Goal: Task Accomplishment & Management: Use online tool/utility

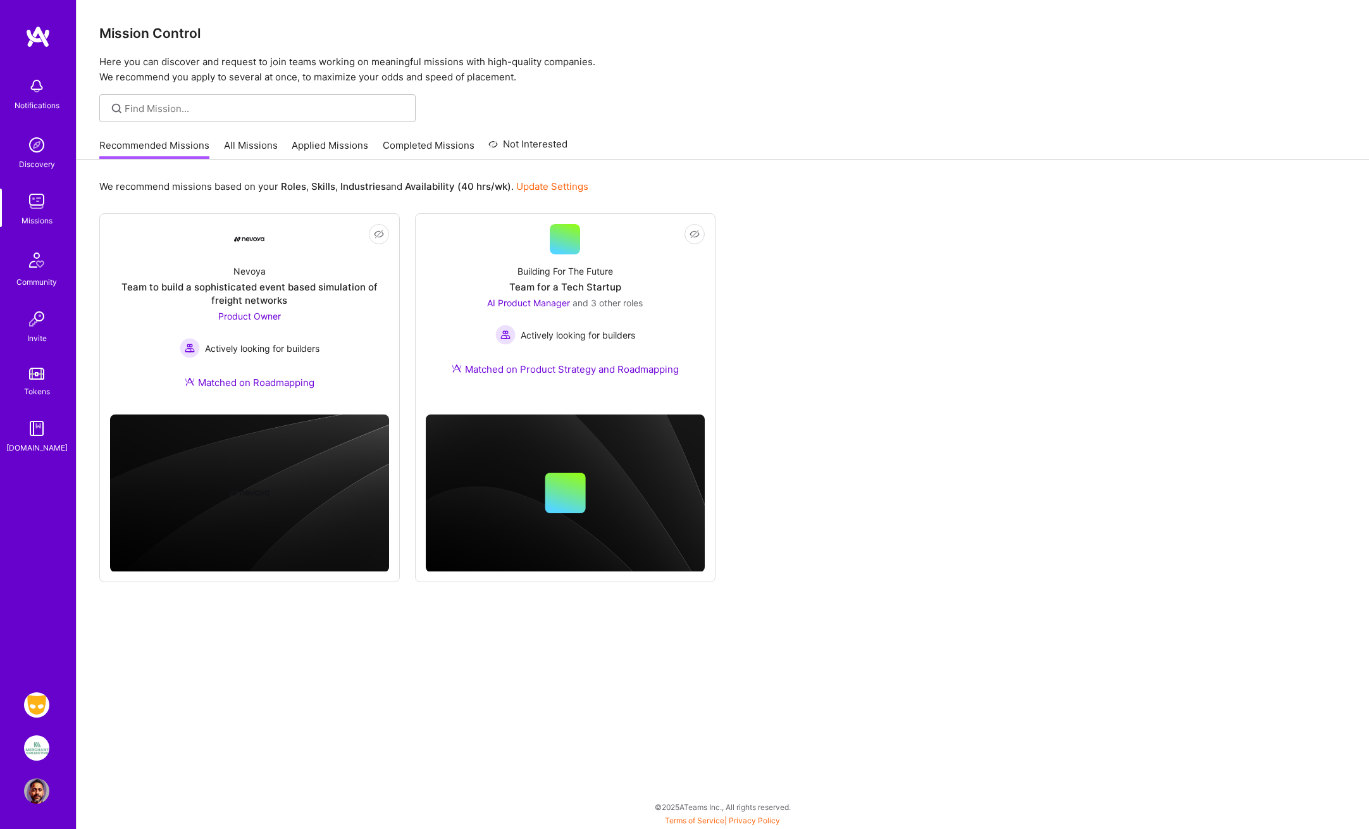
click at [39, 702] on img at bounding box center [36, 704] width 25 height 25
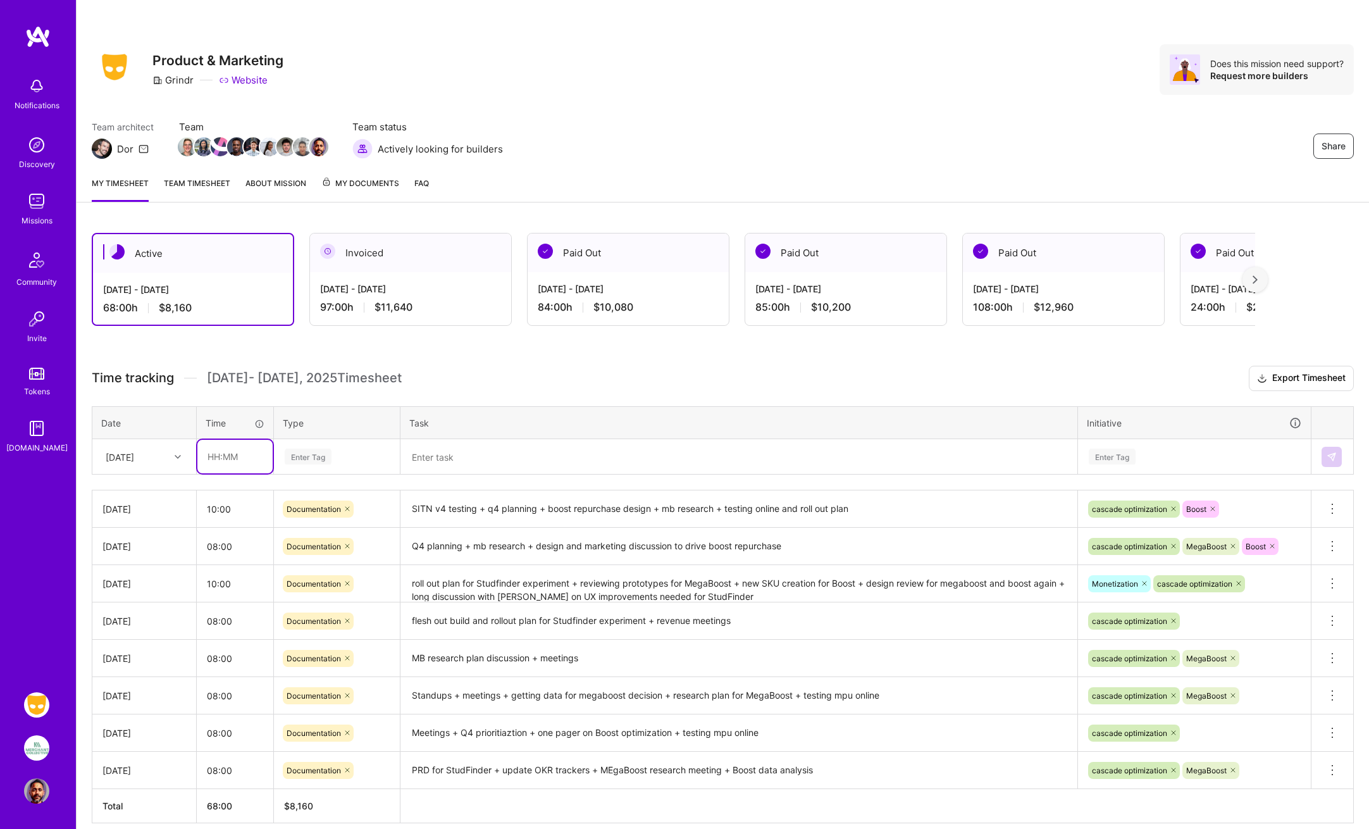
click at [215, 457] on input "text" at bounding box center [234, 457] width 75 height 34
type input "09:00"
click at [297, 454] on div "Enter Tag" at bounding box center [308, 457] width 47 height 20
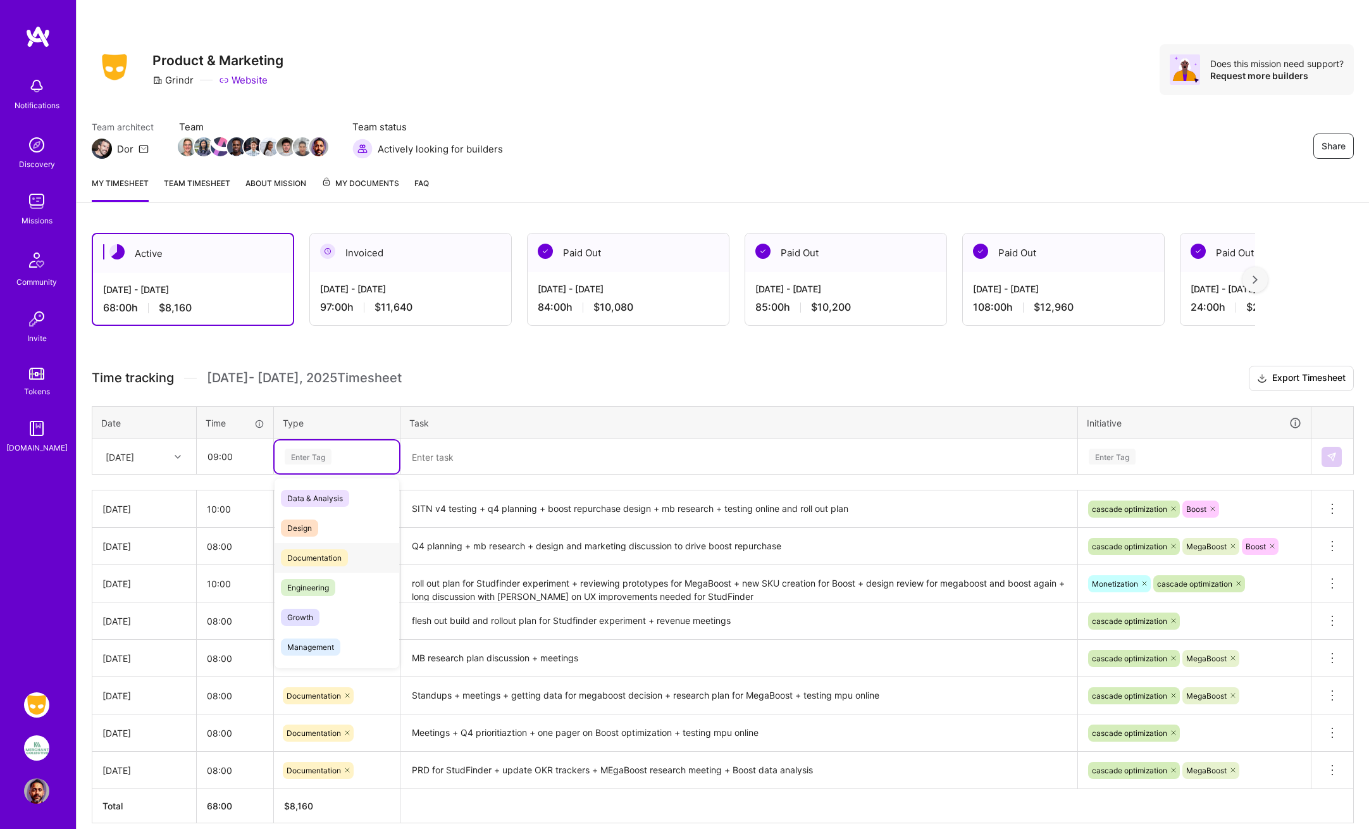
click at [308, 561] on span "Documentation" at bounding box center [314, 557] width 67 height 17
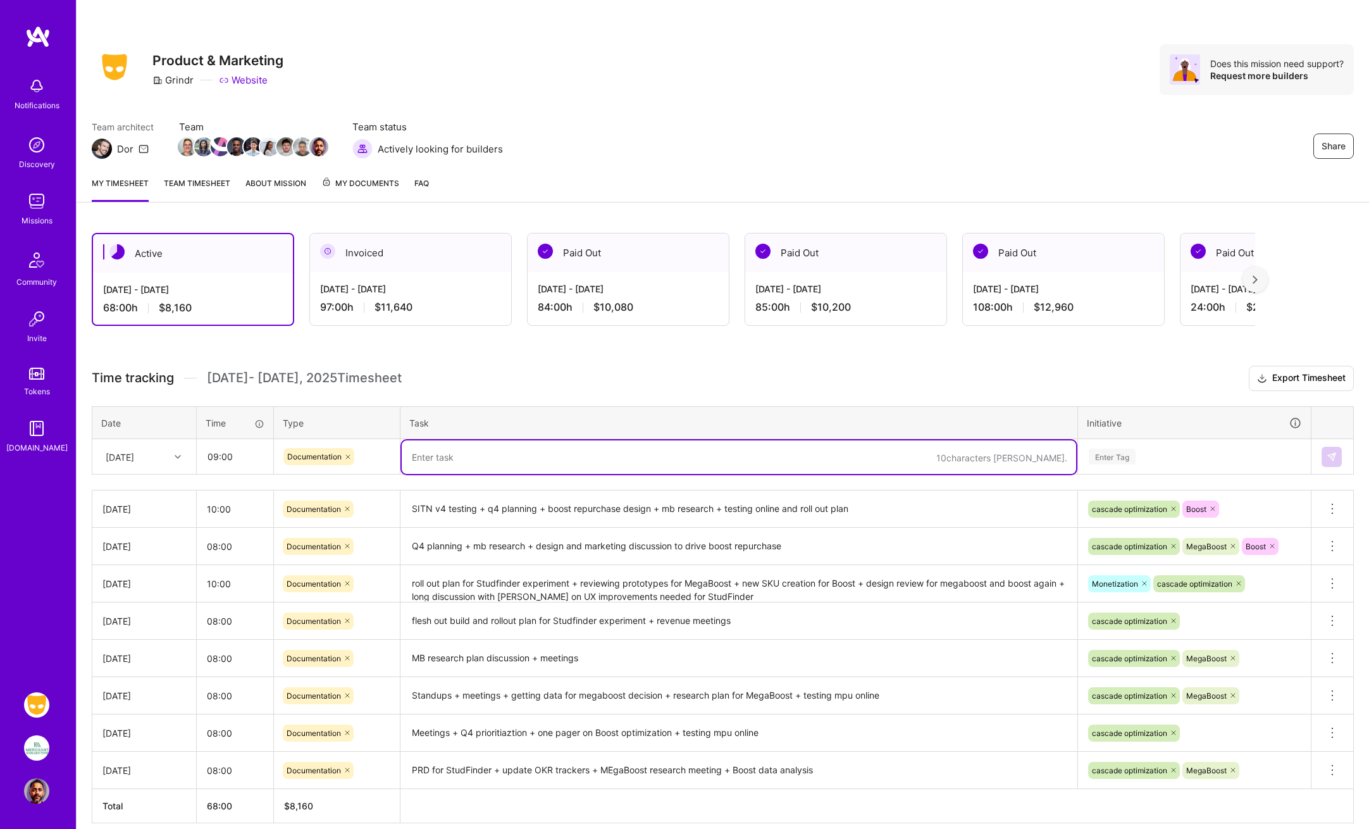
click at [420, 460] on textarea at bounding box center [739, 457] width 675 height 34
click at [1112, 455] on div "Enter Tag" at bounding box center [1112, 457] width 47 height 20
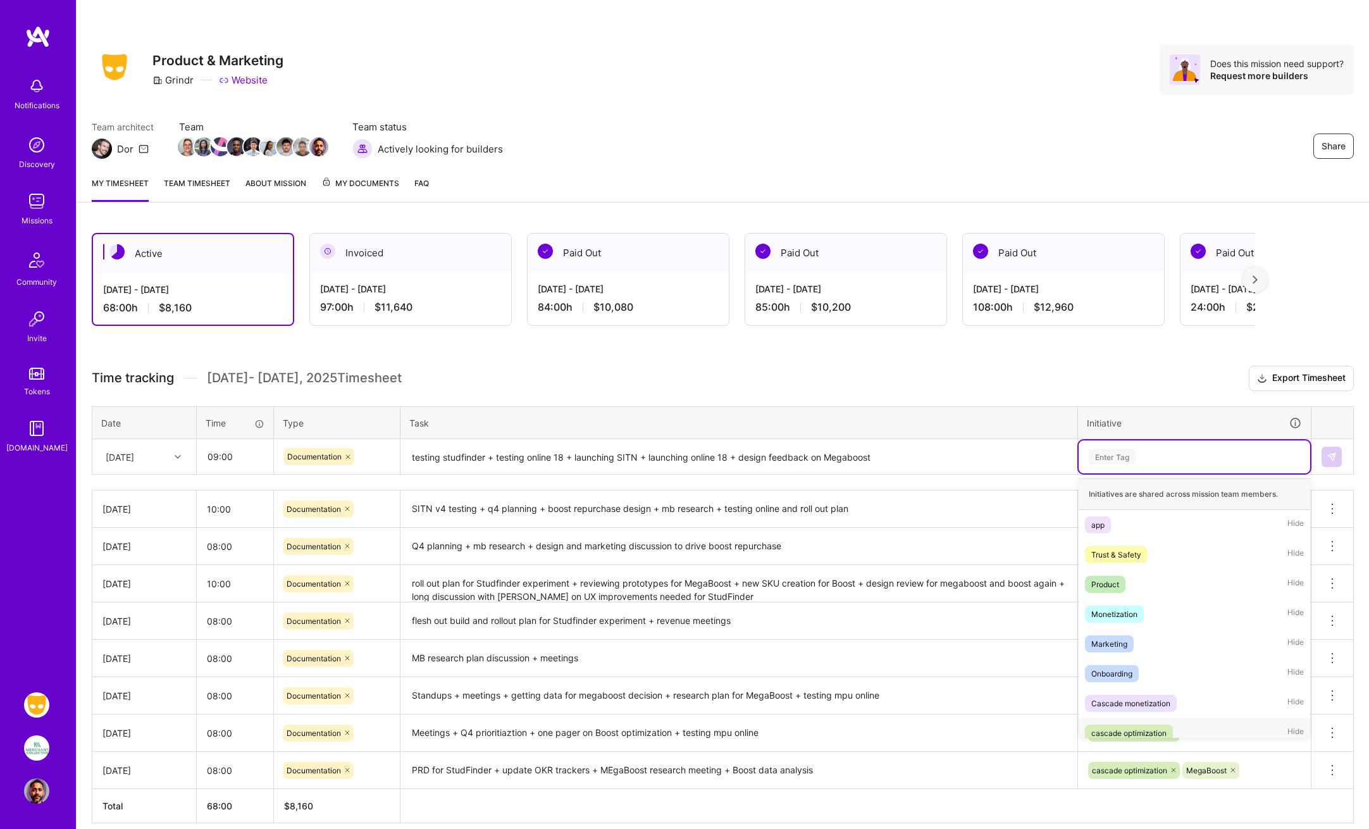
click at [1134, 730] on div "cascade optimization" at bounding box center [1129, 732] width 75 height 13
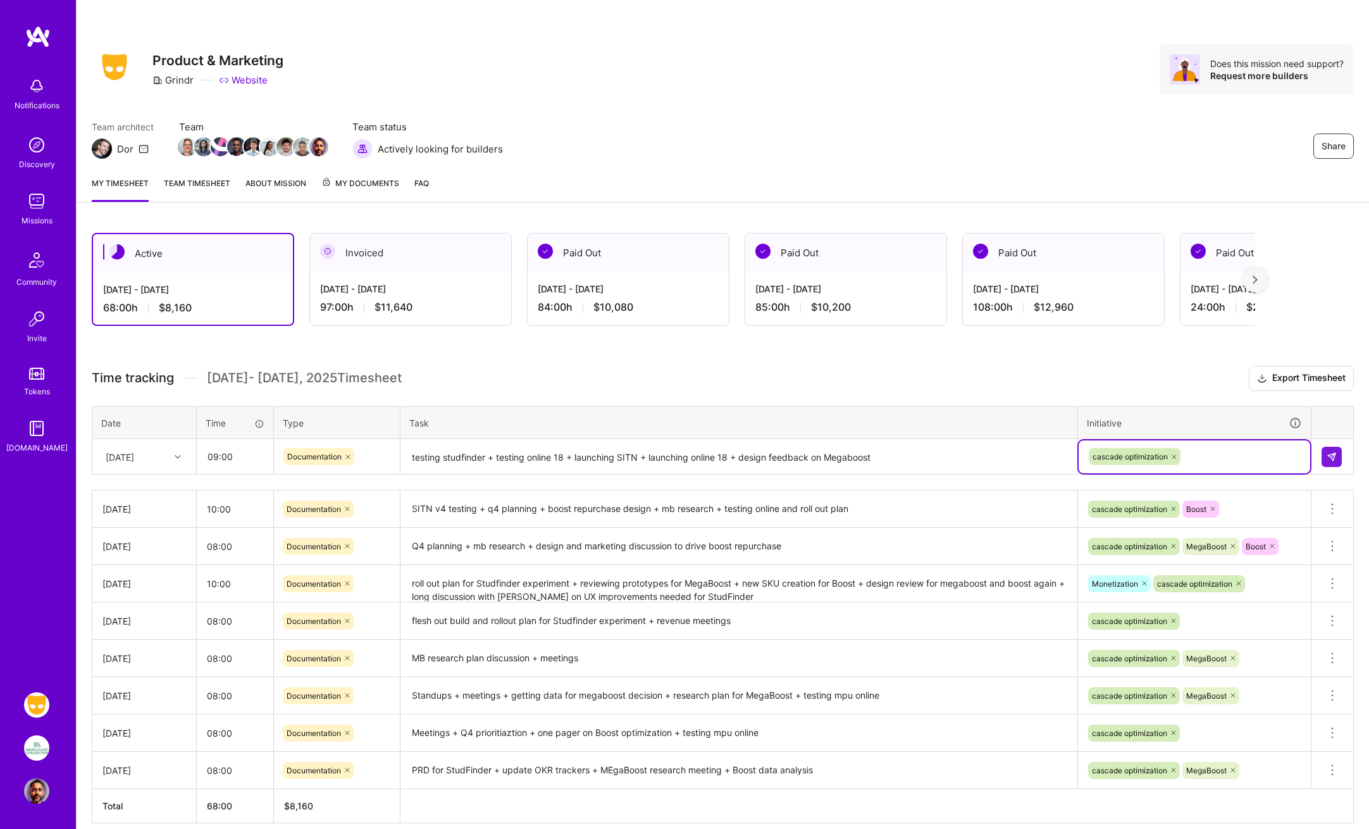
click at [1198, 457] on div "cascade optimization" at bounding box center [1195, 457] width 214 height 20
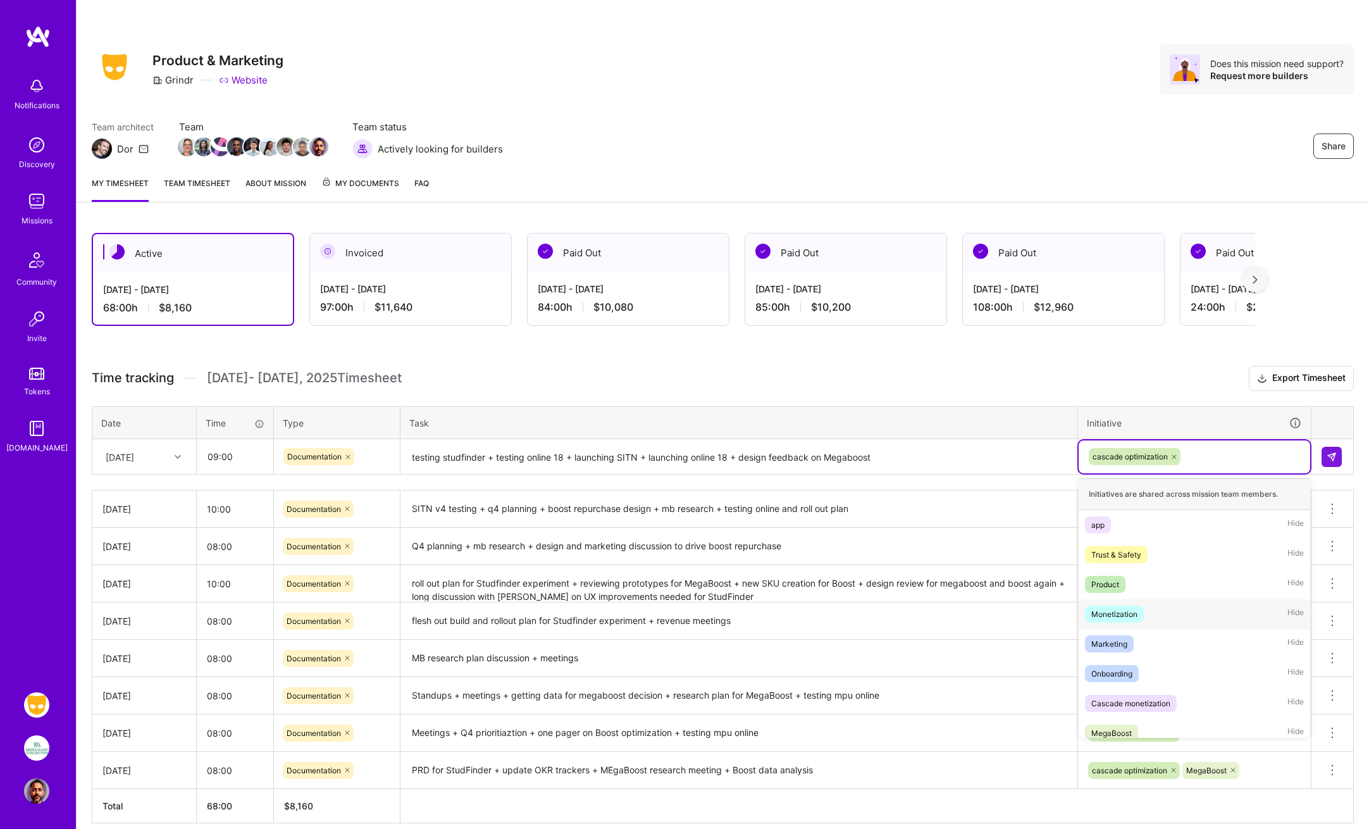
scroll to position [40, 0]
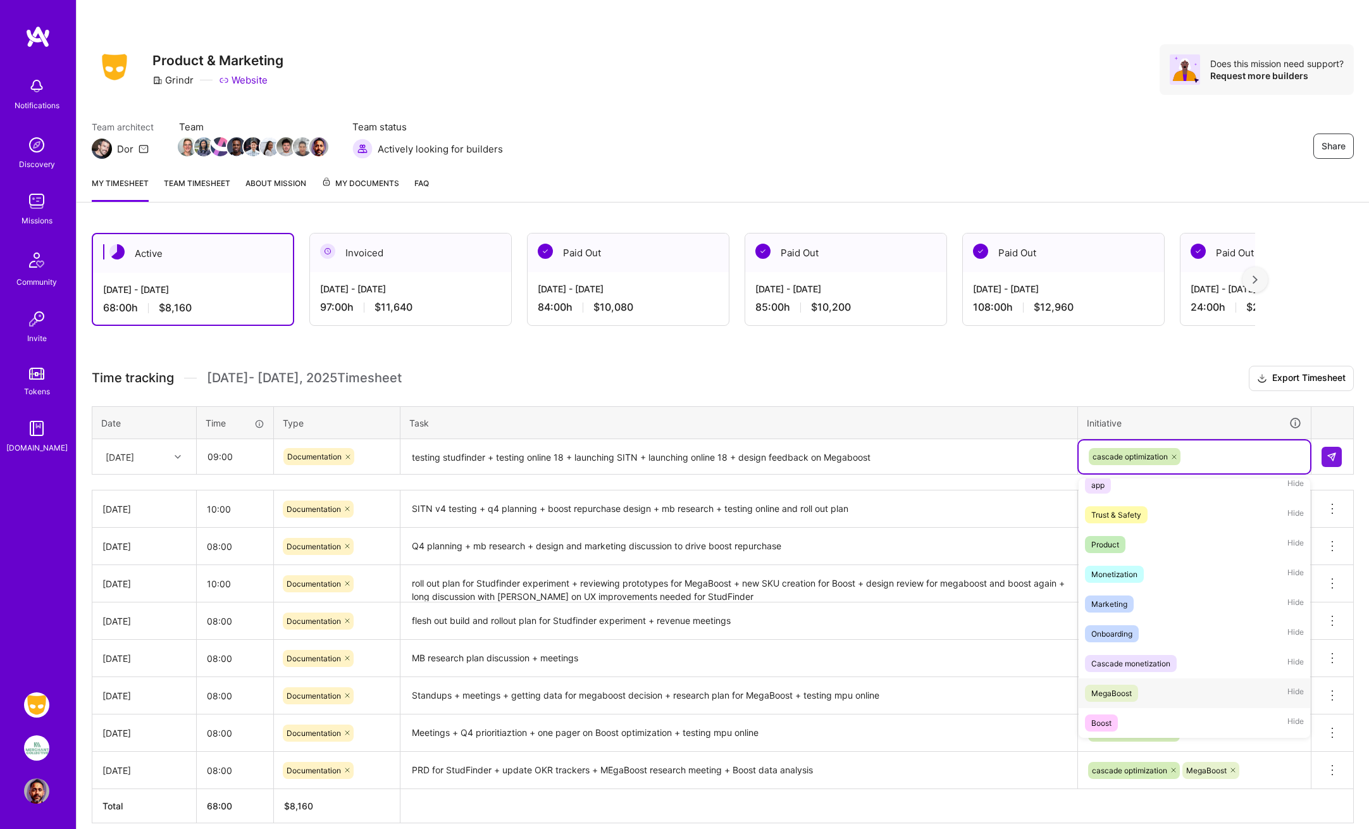
click at [1109, 694] on div "MegaBoost" at bounding box center [1112, 693] width 40 height 13
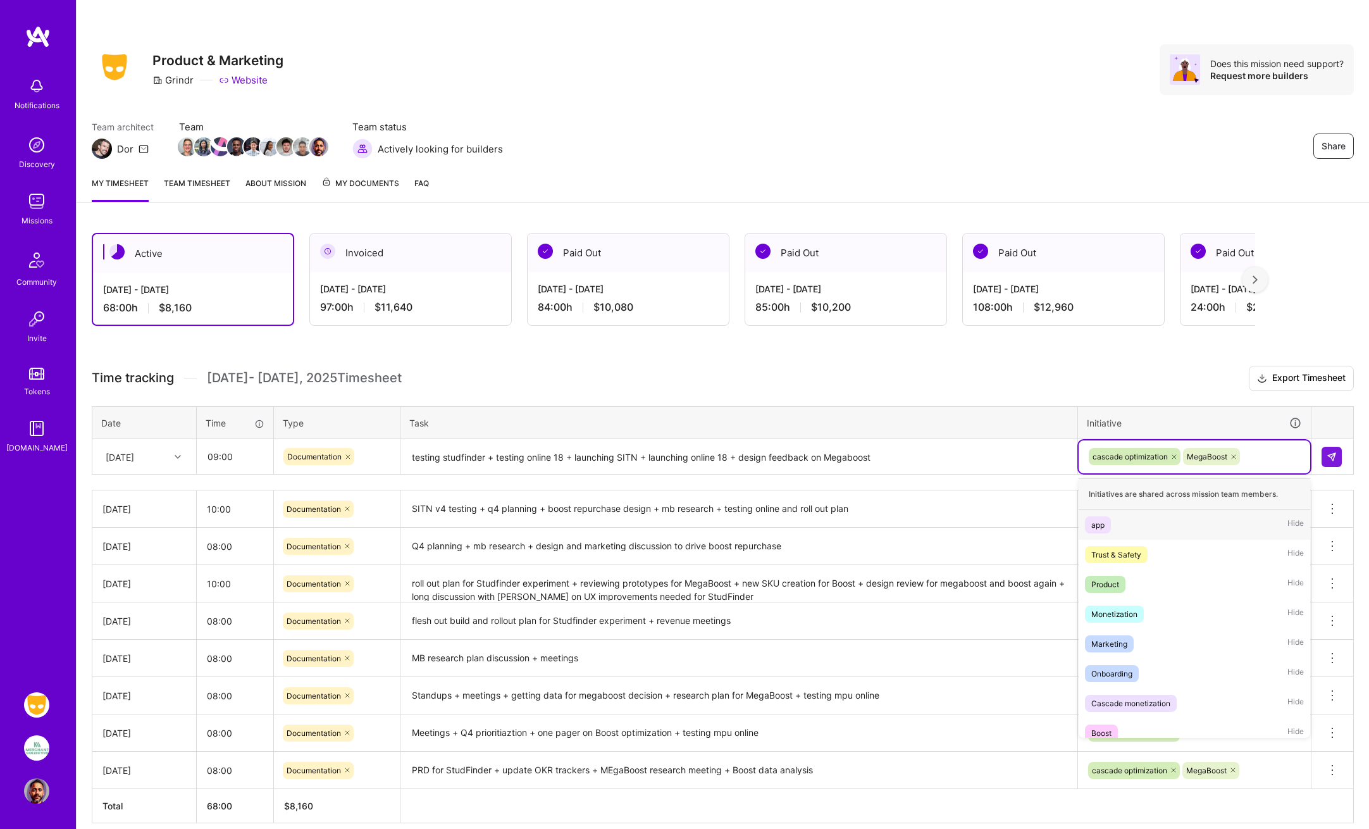
click at [1264, 449] on div "cascade optimization MegaBoost" at bounding box center [1195, 457] width 214 height 20
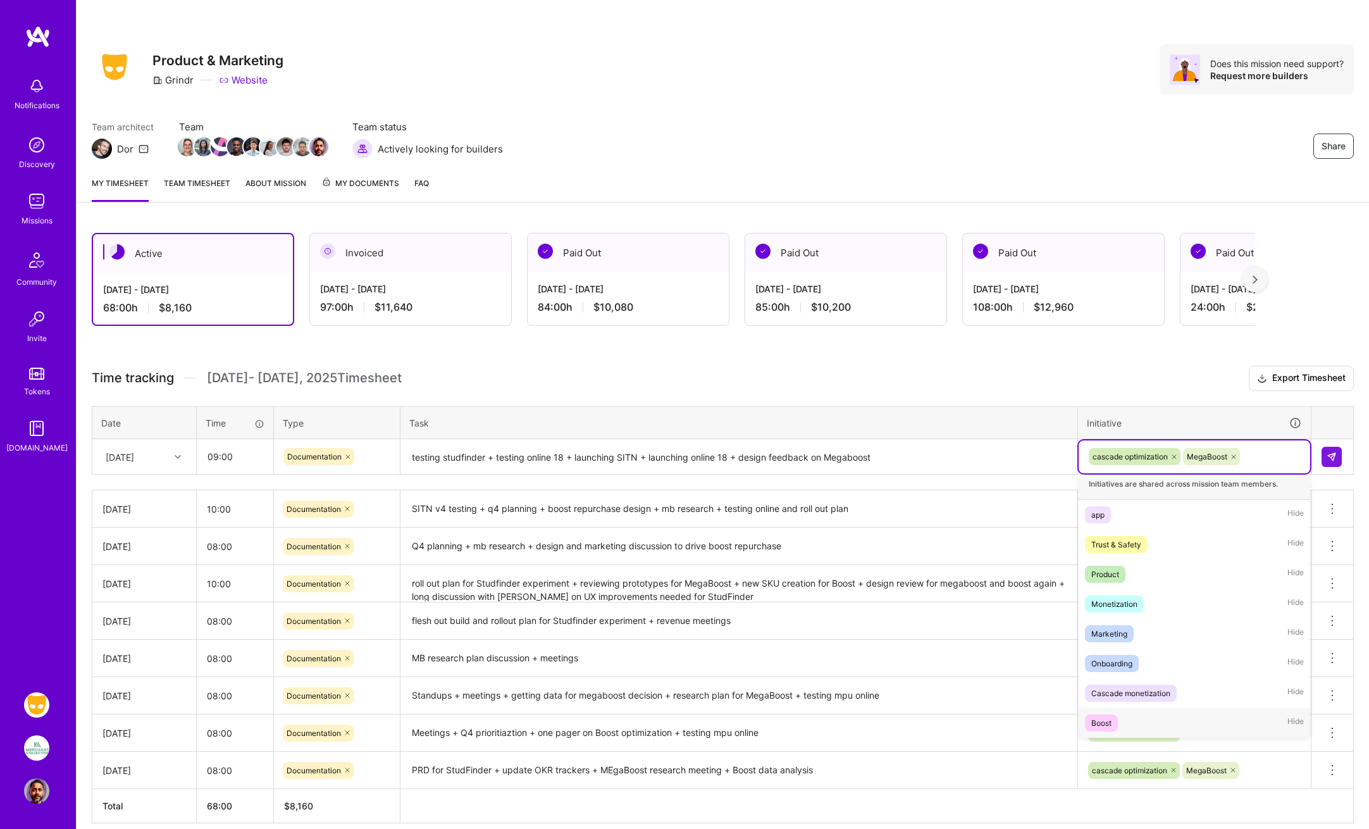
click at [1106, 719] on div "Boost" at bounding box center [1102, 722] width 20 height 13
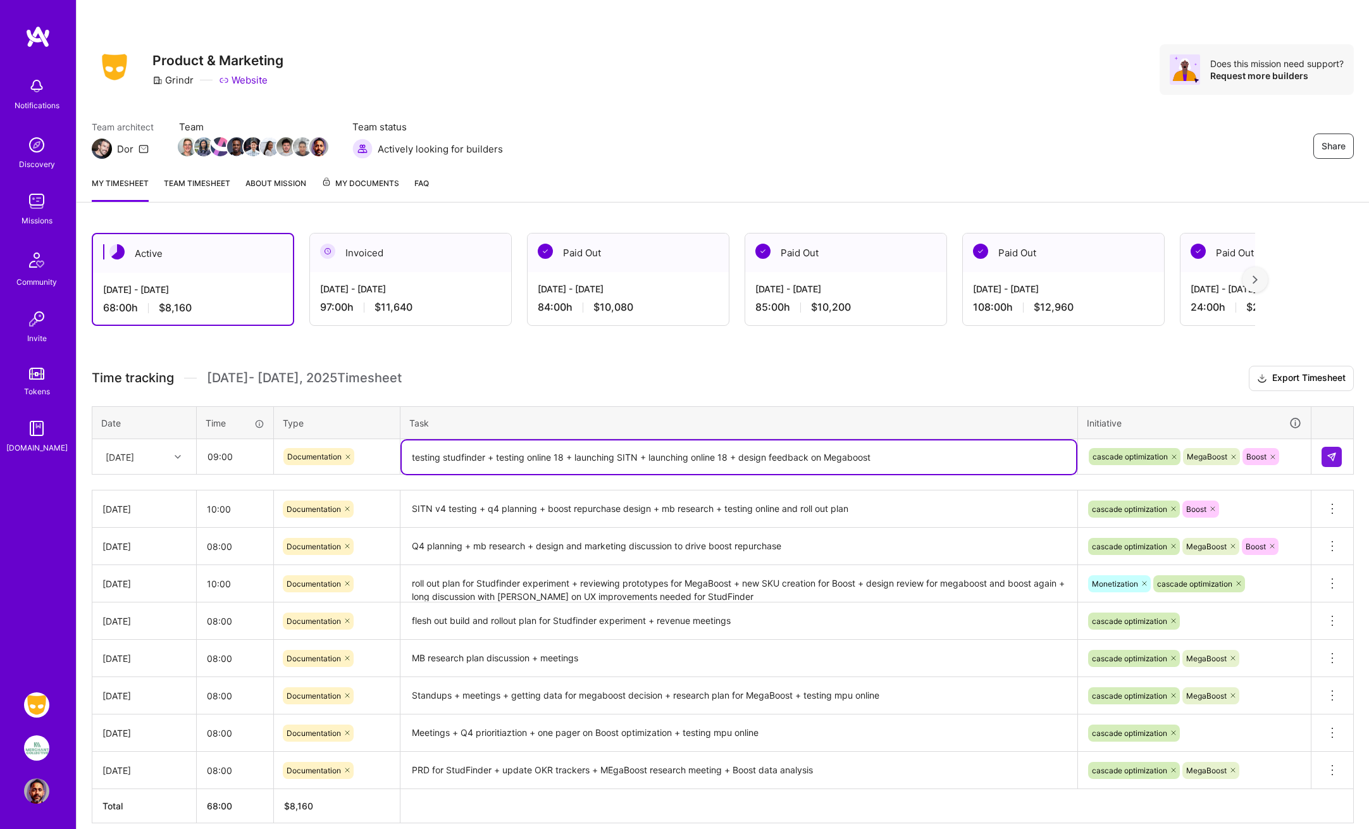
click at [909, 459] on textarea "testing studfinder + testing online 18 + launching SITN + launching online 18 +…" at bounding box center [739, 457] width 675 height 34
type textarea "testing studfinder + testing online 18 + launching SITN + launching online 18 +…"
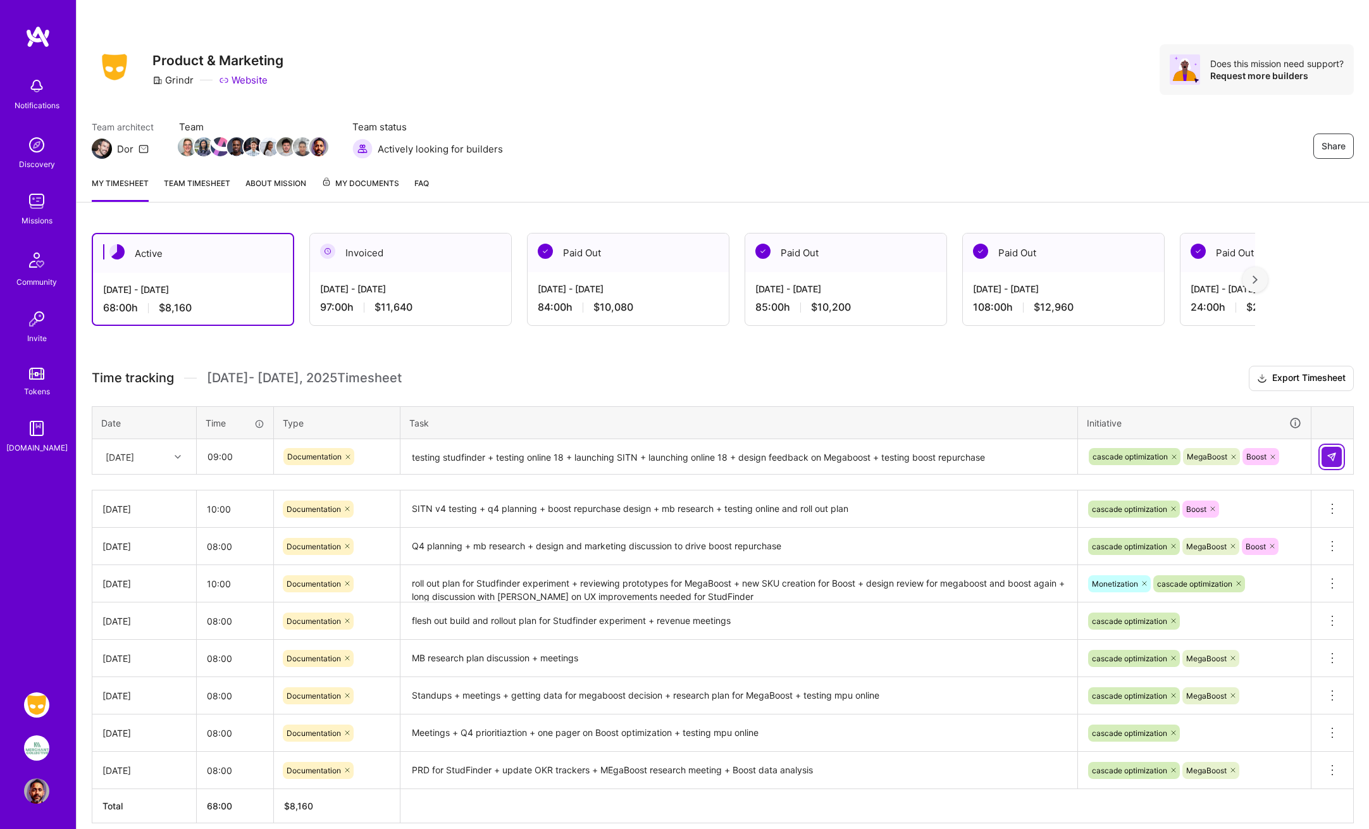
click at [1338, 454] on button at bounding box center [1332, 457] width 20 height 20
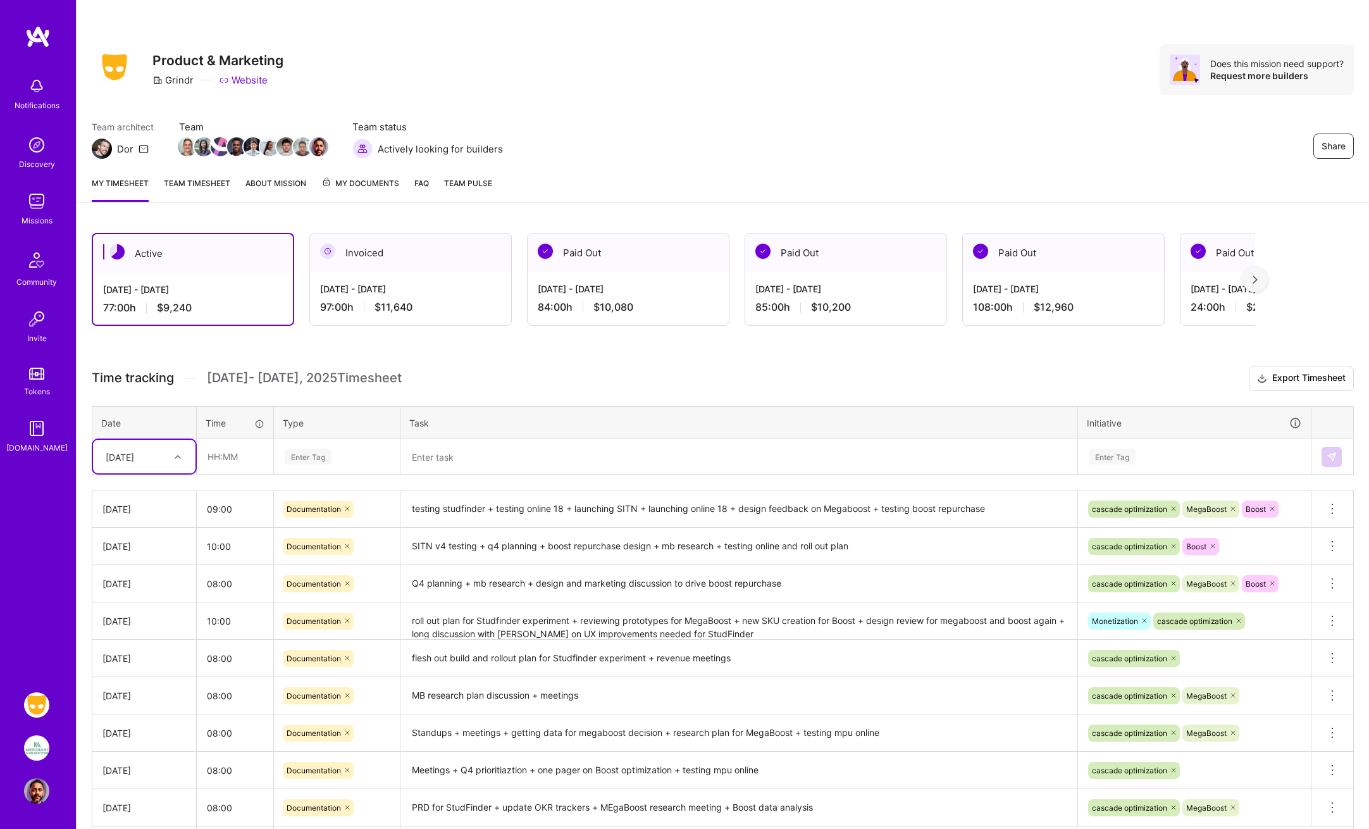
scroll to position [94, 0]
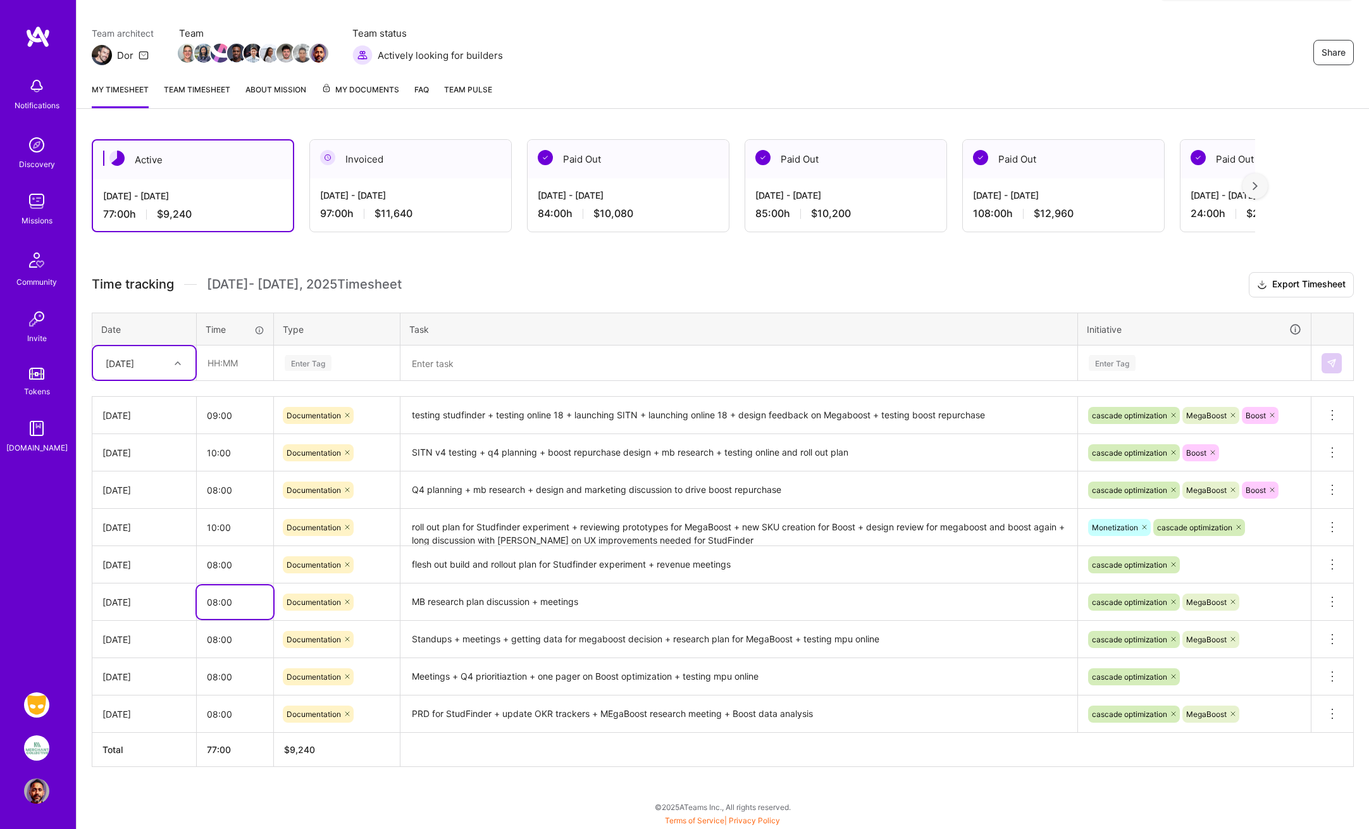
click at [216, 605] on input "08:00" at bounding box center [235, 602] width 77 height 34
click at [216, 637] on input "08:00" at bounding box center [235, 640] width 77 height 34
type input "09:00"
click at [653, 273] on h3 "Time tracking [DATE] - [DATE] Timesheet Export Timesheet" at bounding box center [723, 284] width 1262 height 25
